Goal: Task Accomplishment & Management: Complete application form

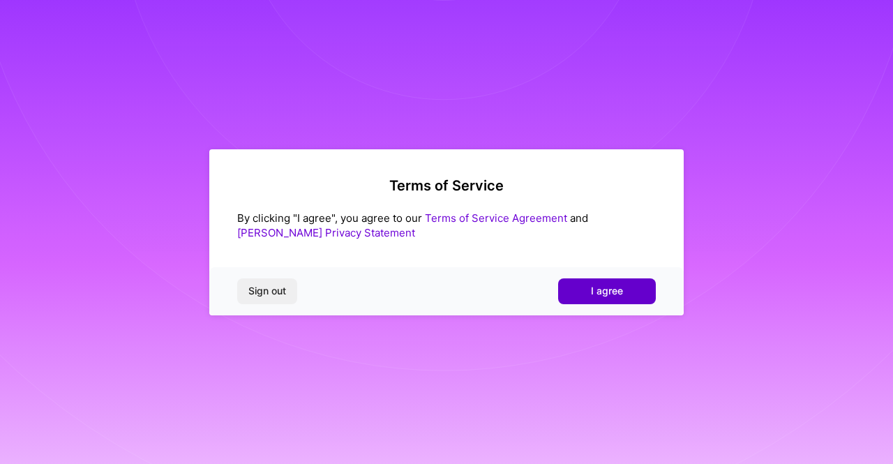
click at [592, 285] on span "I agree" at bounding box center [607, 291] width 32 height 14
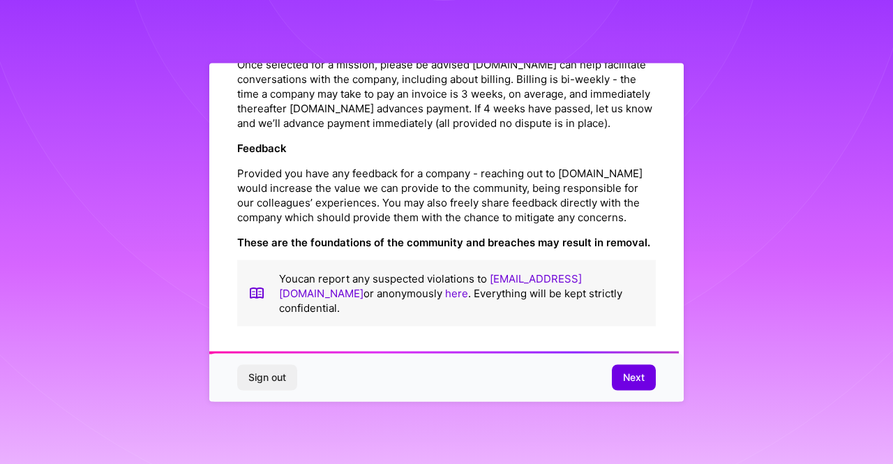
scroll to position [1638, 0]
click at [615, 382] on button "Next" at bounding box center [634, 377] width 44 height 25
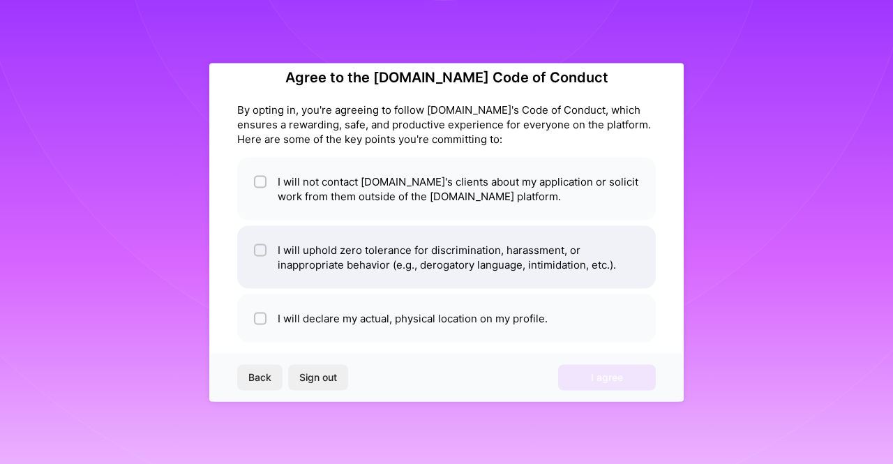
scroll to position [27, 0]
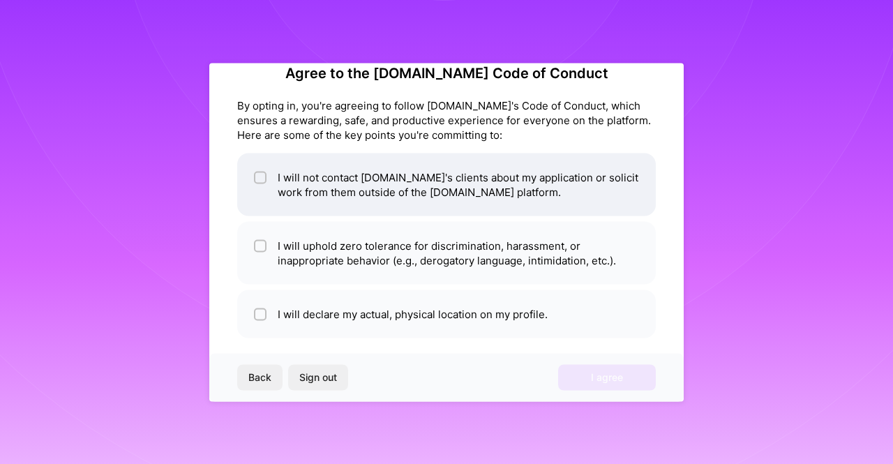
click at [261, 177] on input "checkbox" at bounding box center [262, 178] width 10 height 10
checkbox input "true"
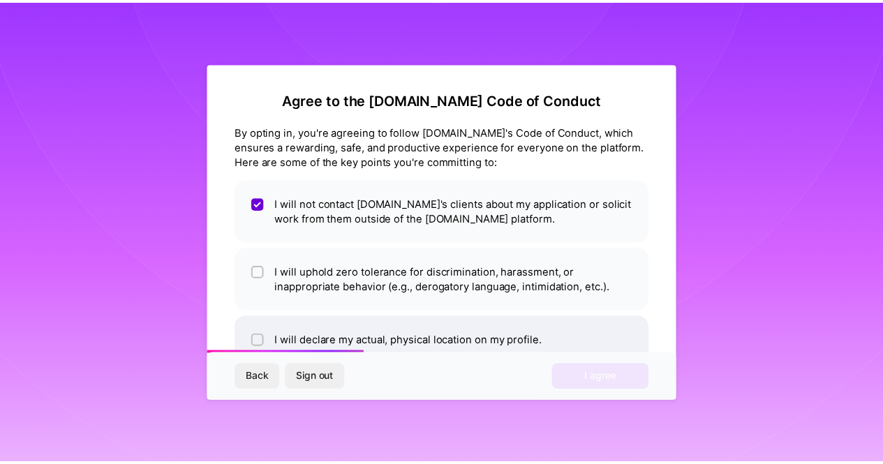
scroll to position [38, 0]
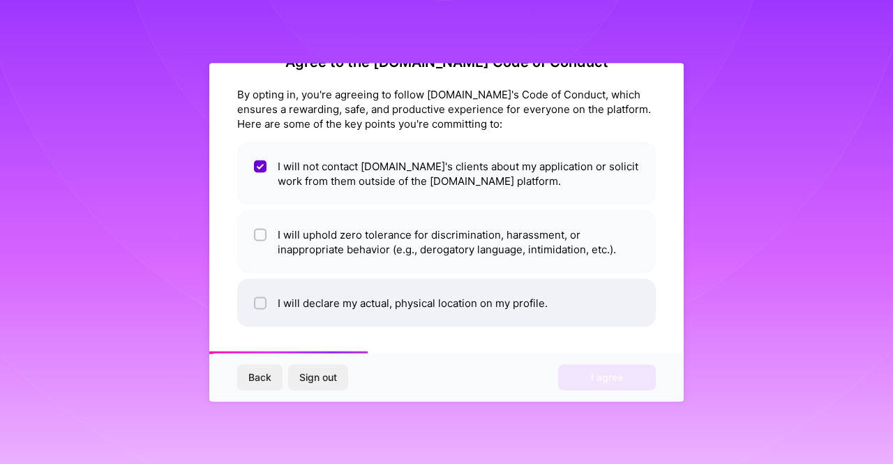
click at [538, 303] on li "I will declare my actual, physical location on my profile." at bounding box center [446, 302] width 419 height 48
checkbox input "true"
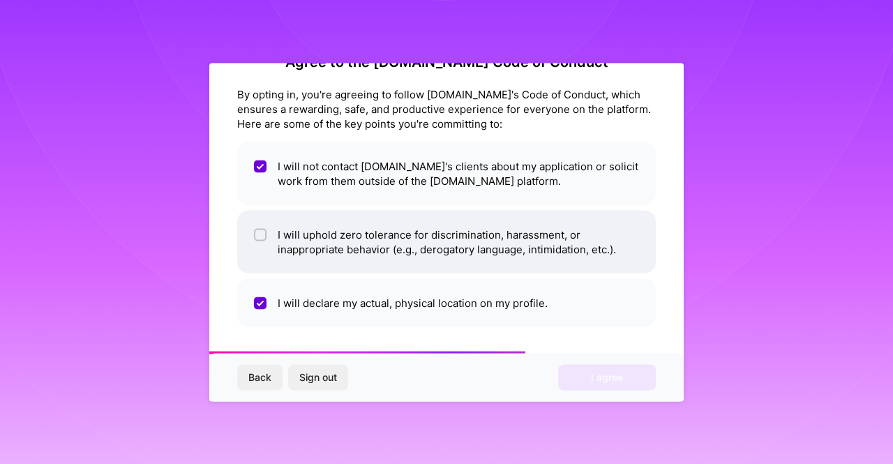
click at [457, 247] on li "I will uphold zero tolerance for discrimination, harassment, or inappropriate b…" at bounding box center [446, 241] width 419 height 63
checkbox input "true"
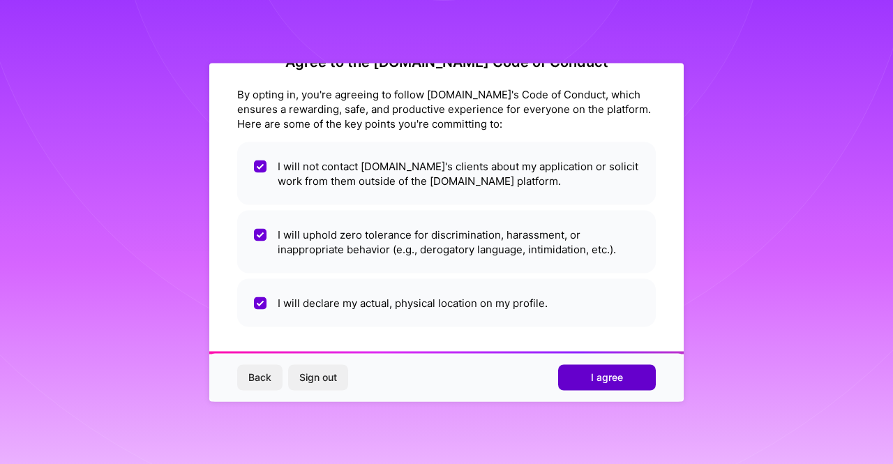
click at [620, 372] on span "I agree" at bounding box center [607, 377] width 32 height 14
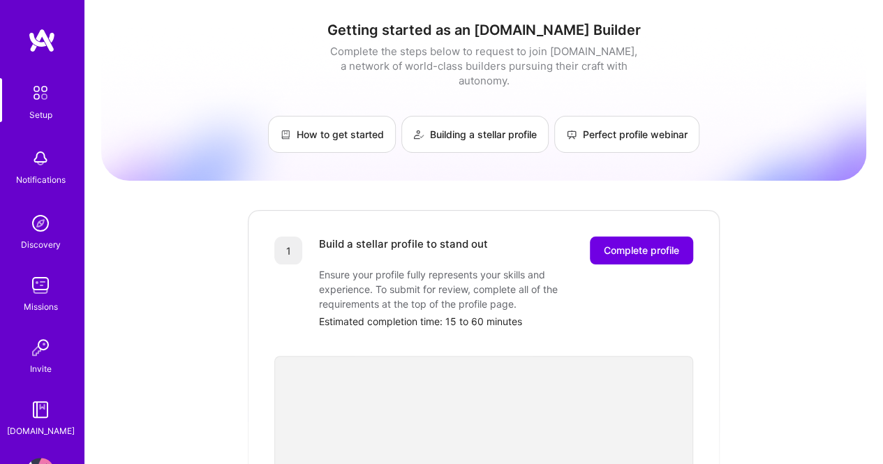
scroll to position [49, 0]
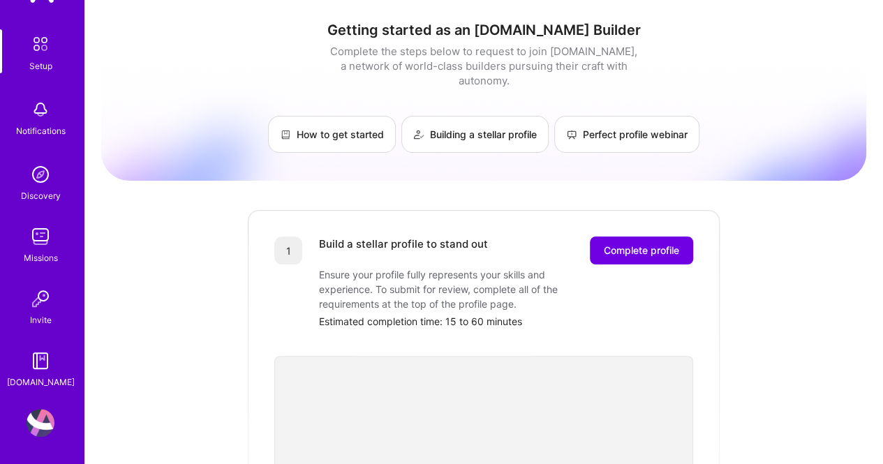
click at [42, 247] on img at bounding box center [41, 237] width 28 height 28
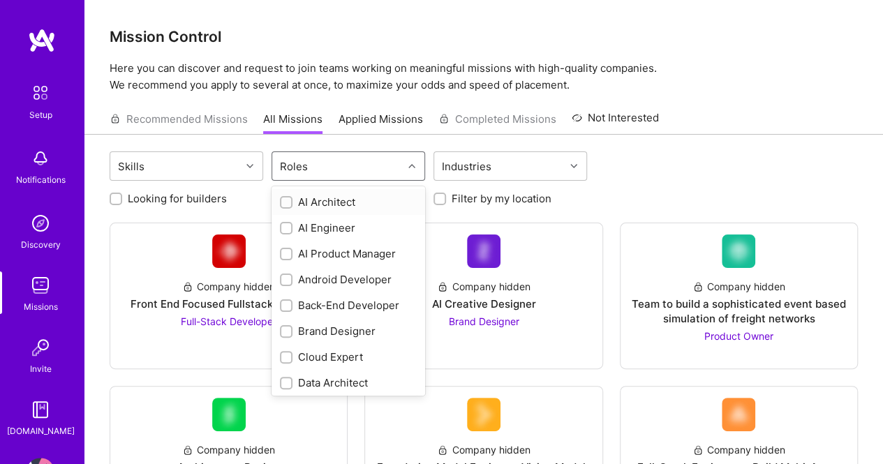
click at [359, 164] on div "Roles" at bounding box center [337, 166] width 130 height 28
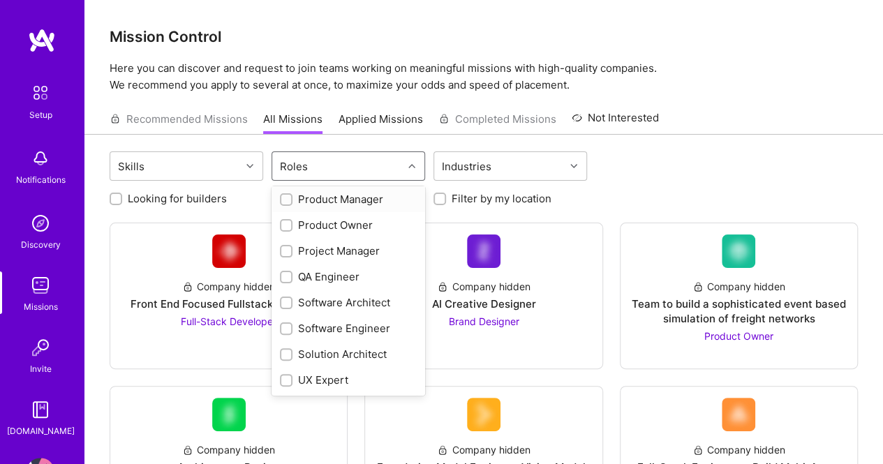
click at [377, 202] on div "Product Manager" at bounding box center [348, 199] width 137 height 15
checkbox input "true"
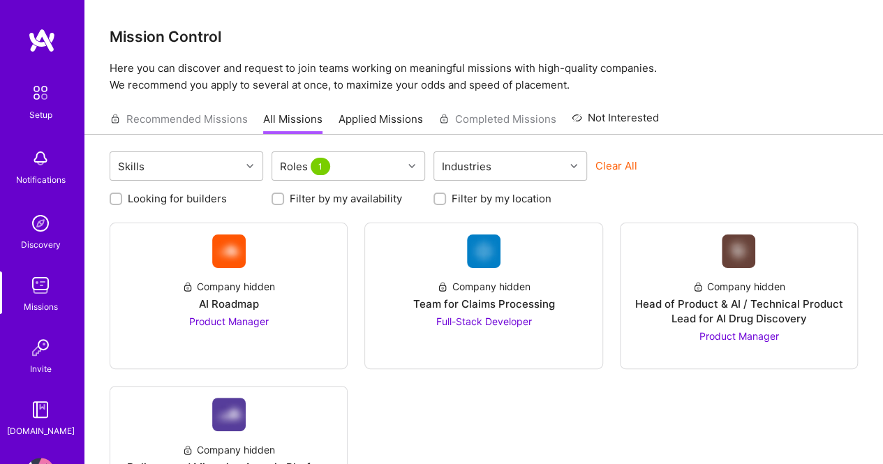
click at [616, 202] on div "Looking for builders Filter by my availability Filter by my location" at bounding box center [484, 195] width 748 height 22
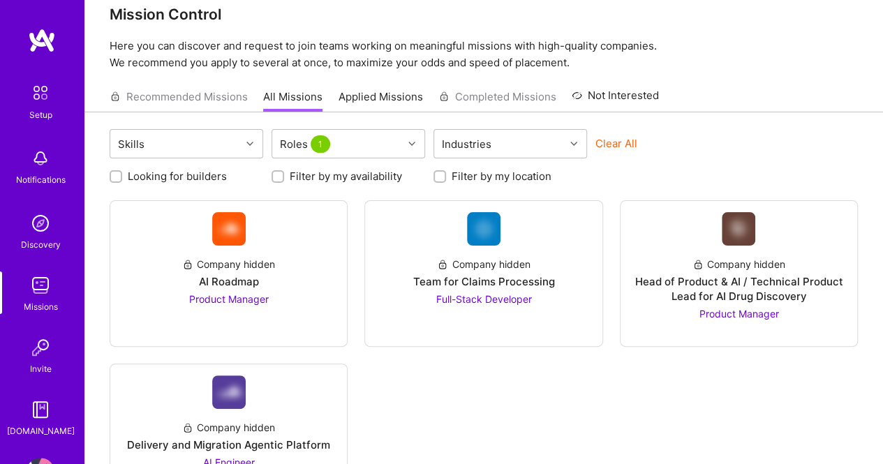
scroll to position [85, 0]
